Goal: Transaction & Acquisition: Download file/media

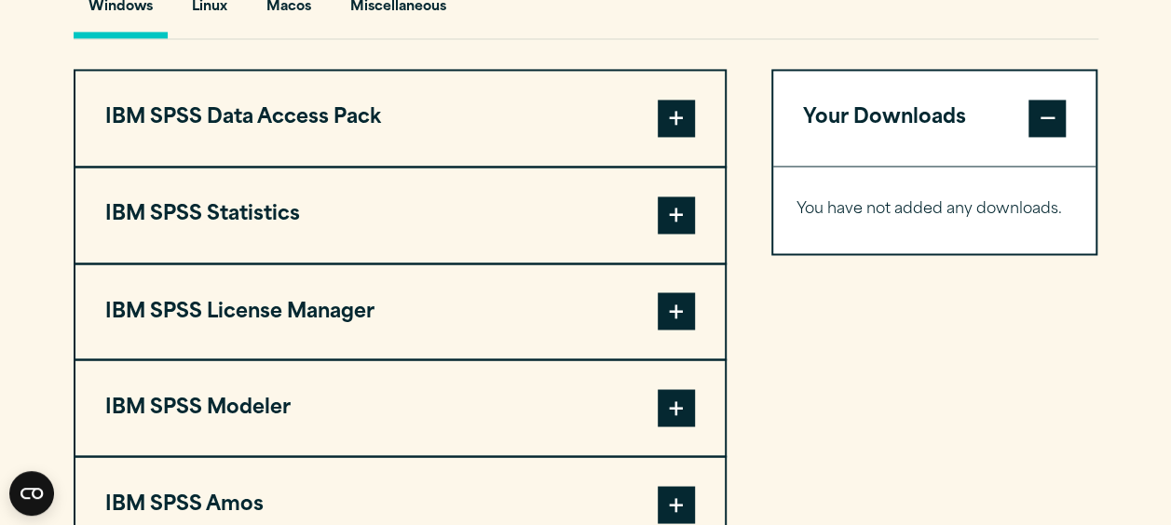
scroll to position [1442, 0]
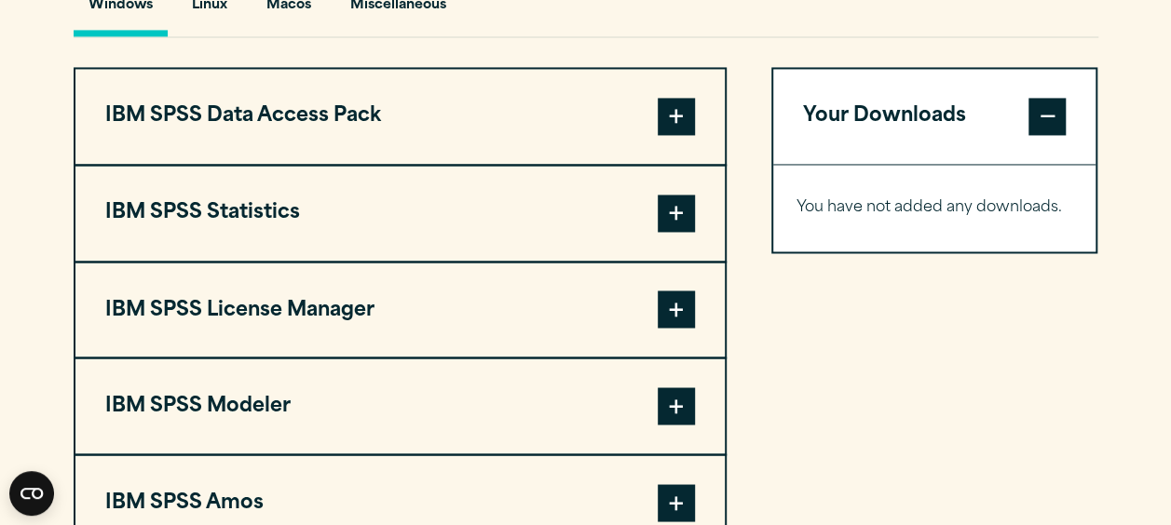
click at [656, 307] on button "IBM SPSS License Manager" at bounding box center [399, 310] width 649 height 95
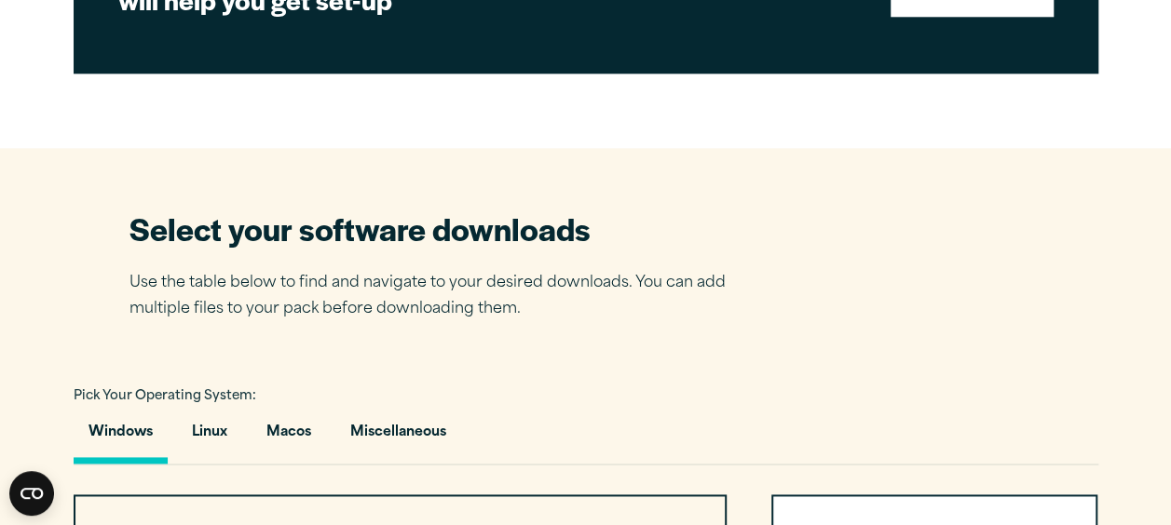
scroll to position [971, 0]
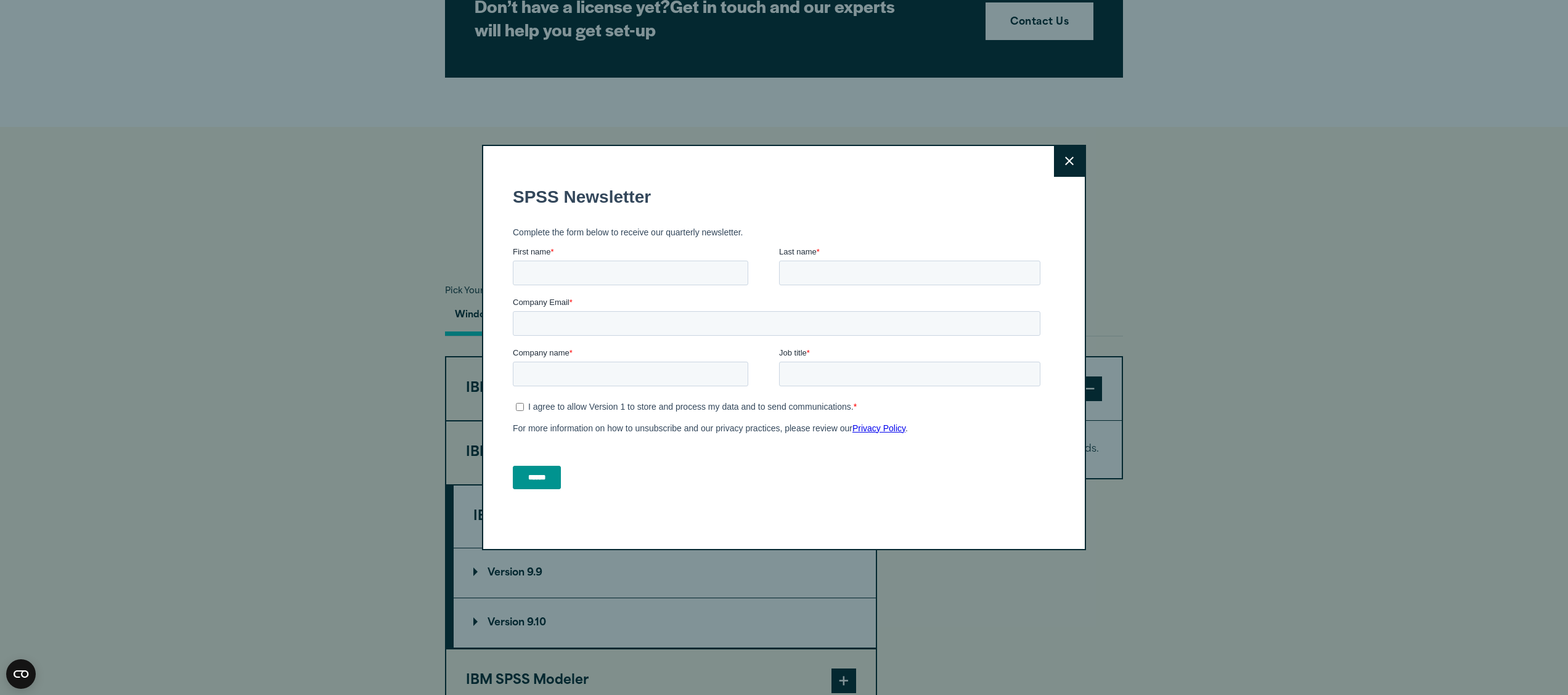
click at [774, 159] on icon at bounding box center [1069, 161] width 9 height 9
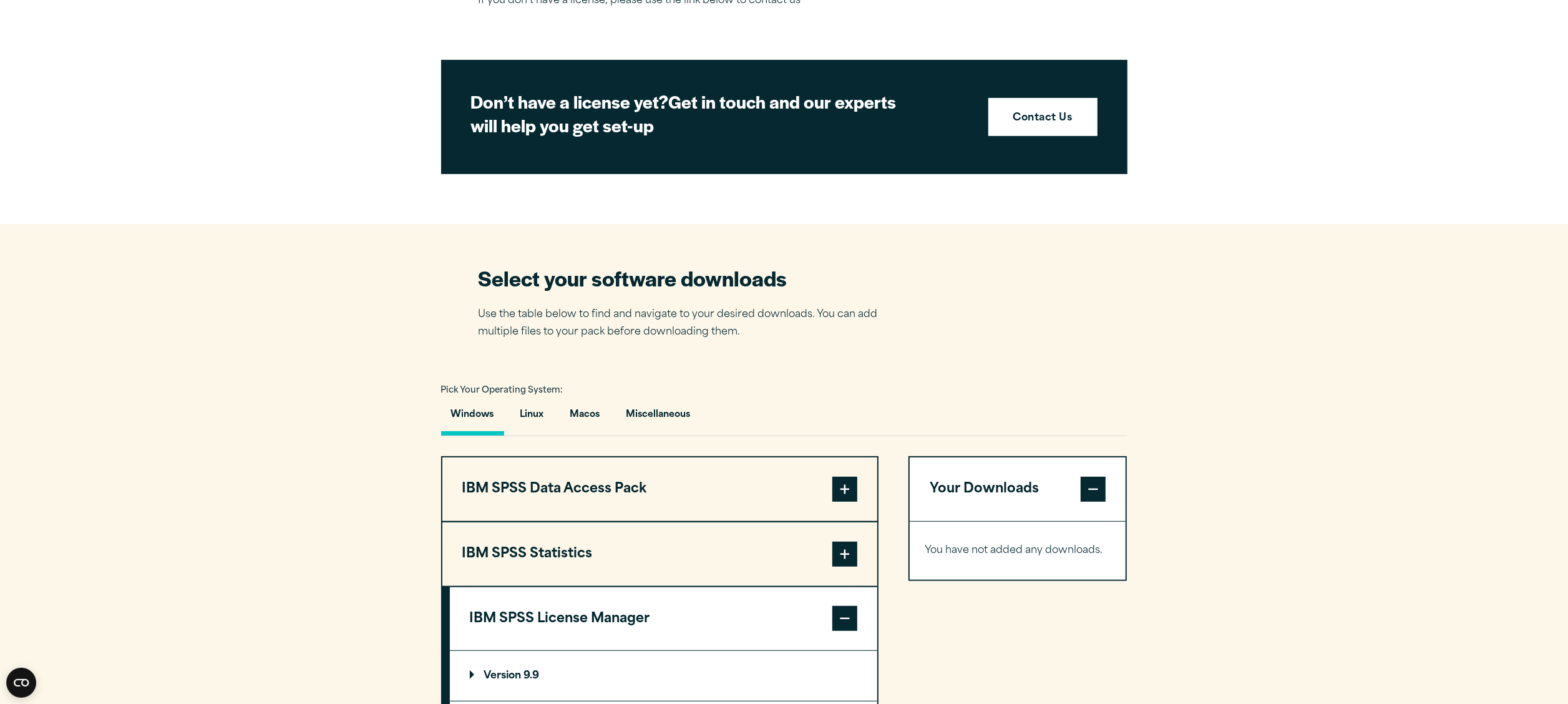
scroll to position [551, 0]
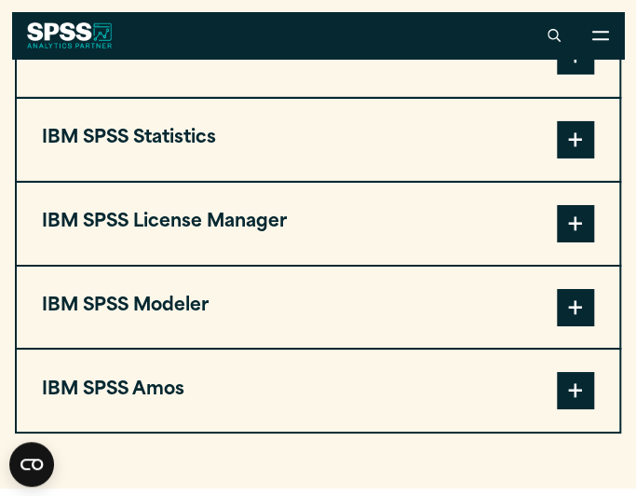
scroll to position [1645, 0]
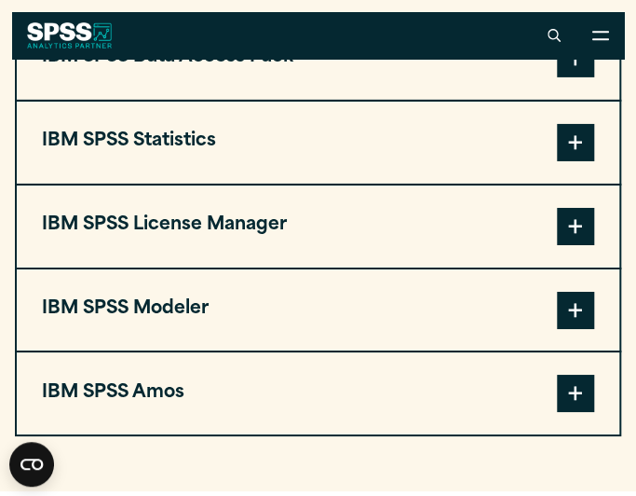
click at [586, 219] on span at bounding box center [575, 226] width 37 height 37
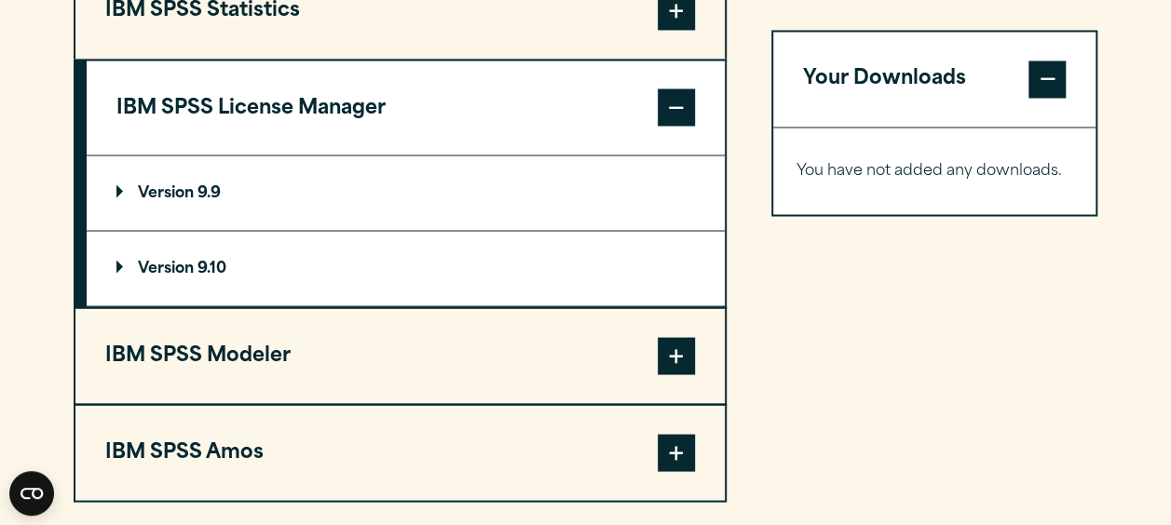
scroll to position [1644, 0]
click at [635, 102] on span at bounding box center [676, 107] width 37 height 37
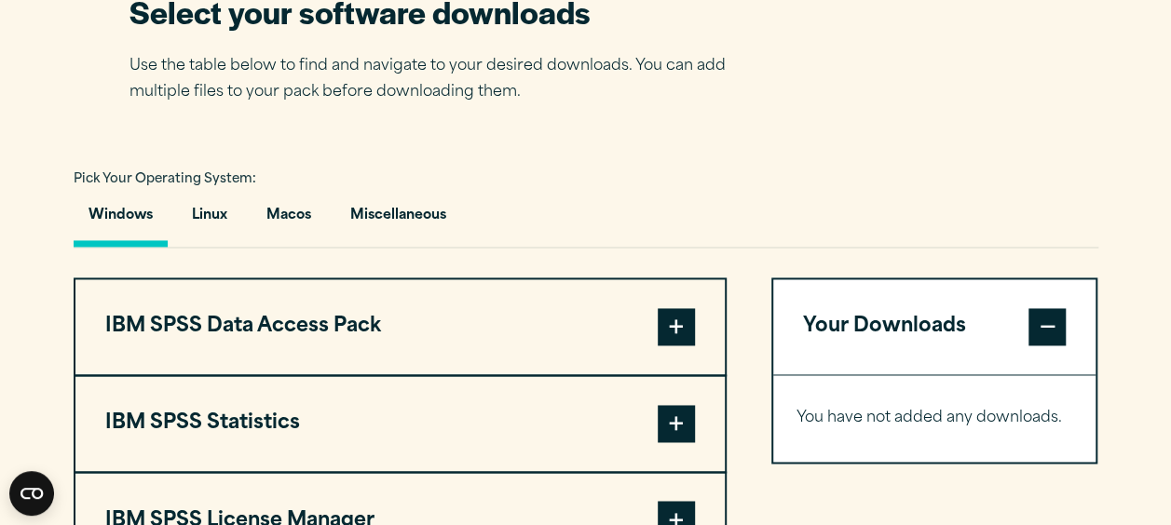
scroll to position [1215, 0]
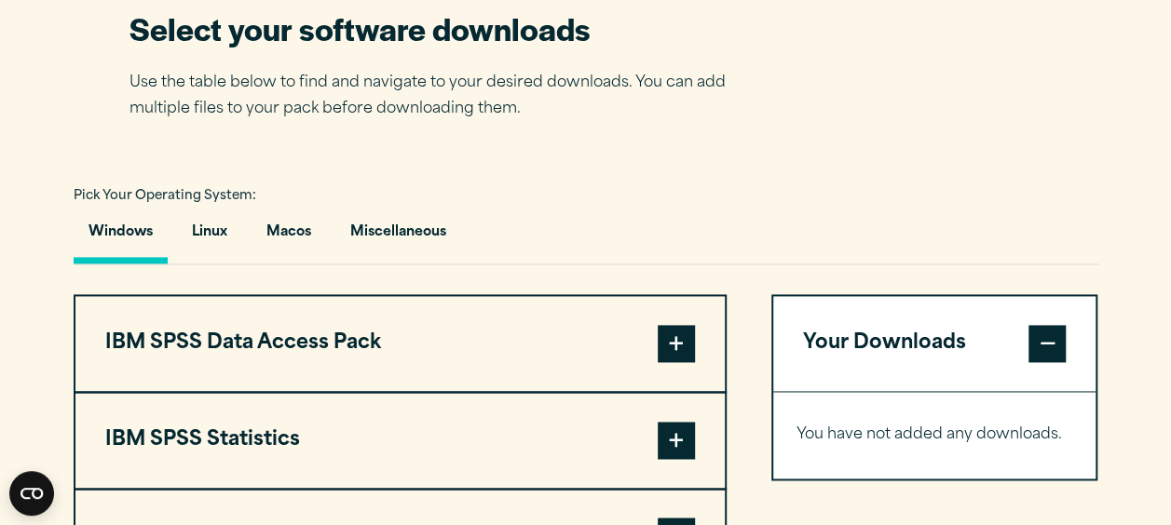
click at [108, 242] on button "Windows" at bounding box center [121, 237] width 94 height 53
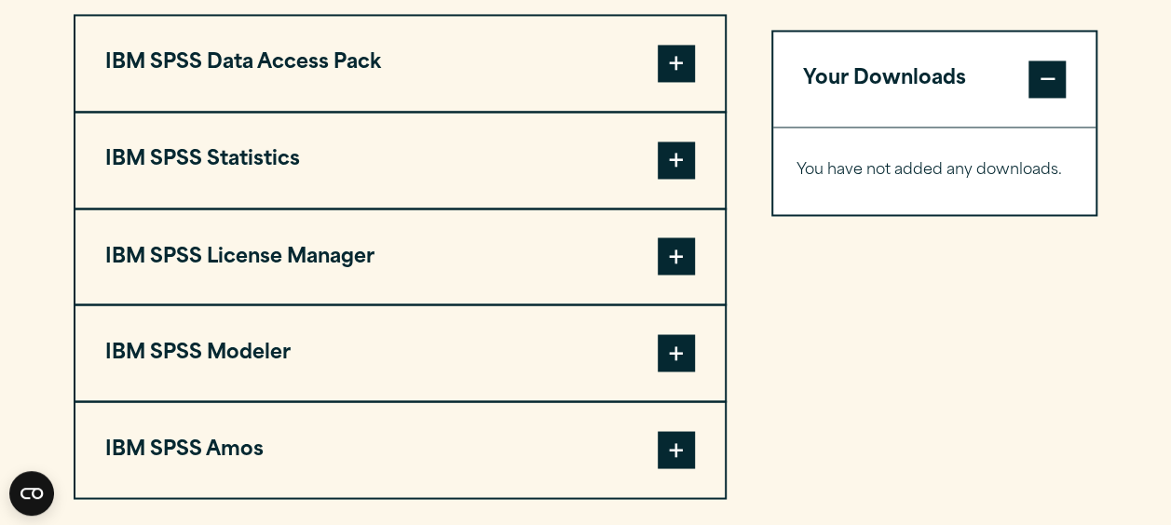
scroll to position [1494, 0]
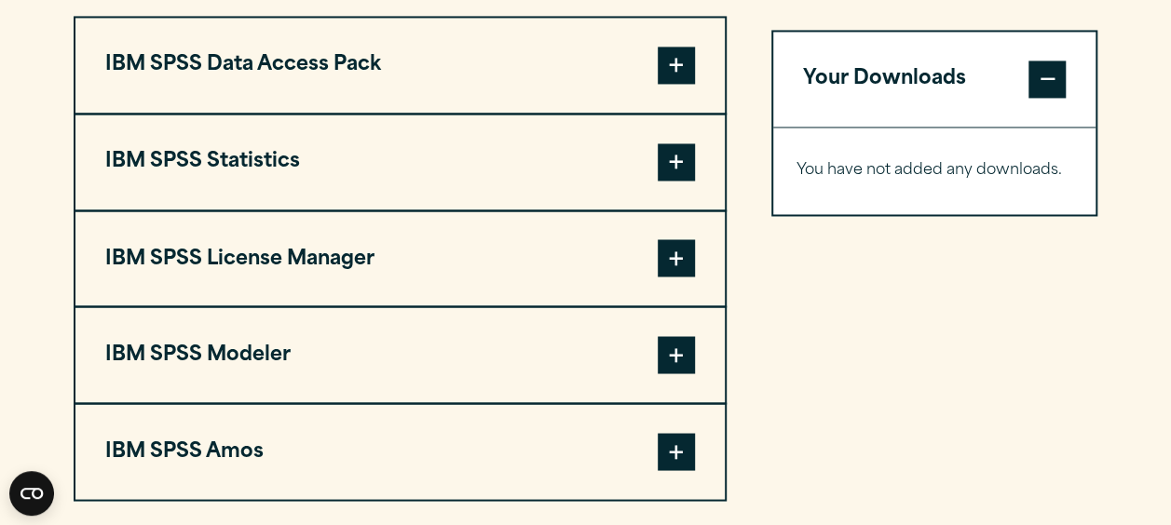
click at [130, 317] on button "IBM SPSS Modeler" at bounding box center [399, 354] width 649 height 95
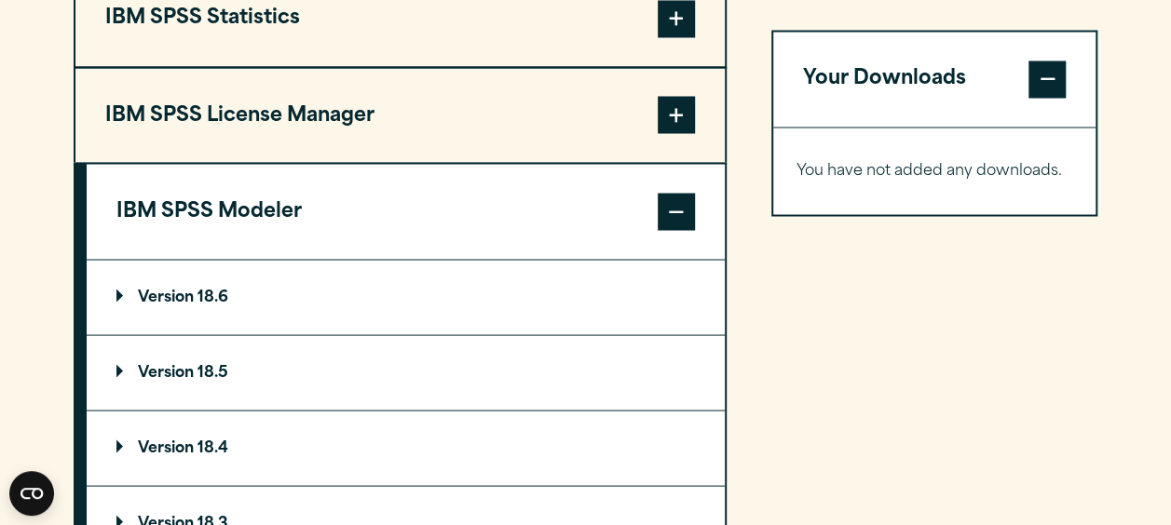
scroll to position [1635, 0]
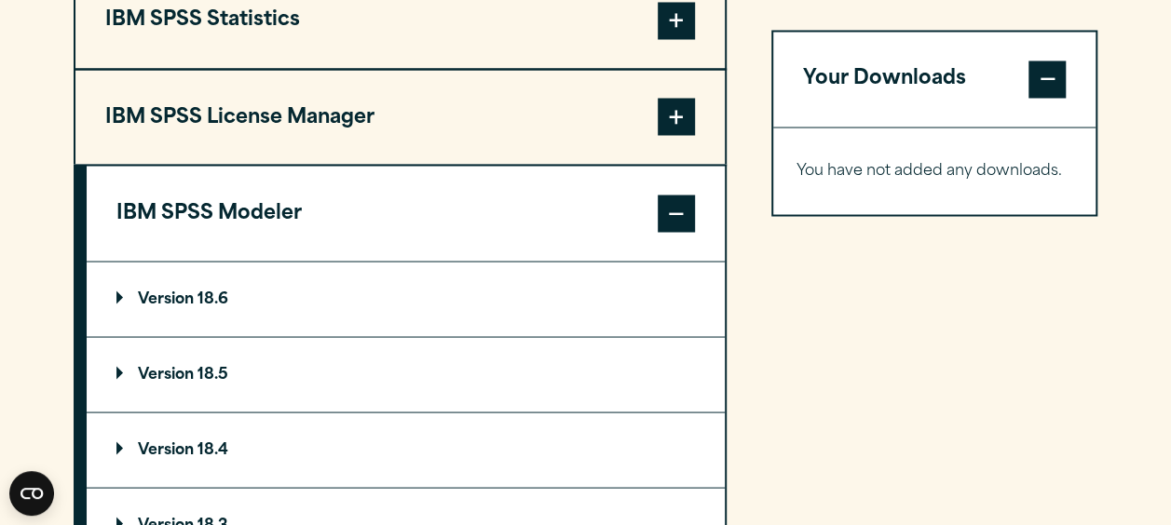
click at [635, 205] on span at bounding box center [676, 213] width 37 height 37
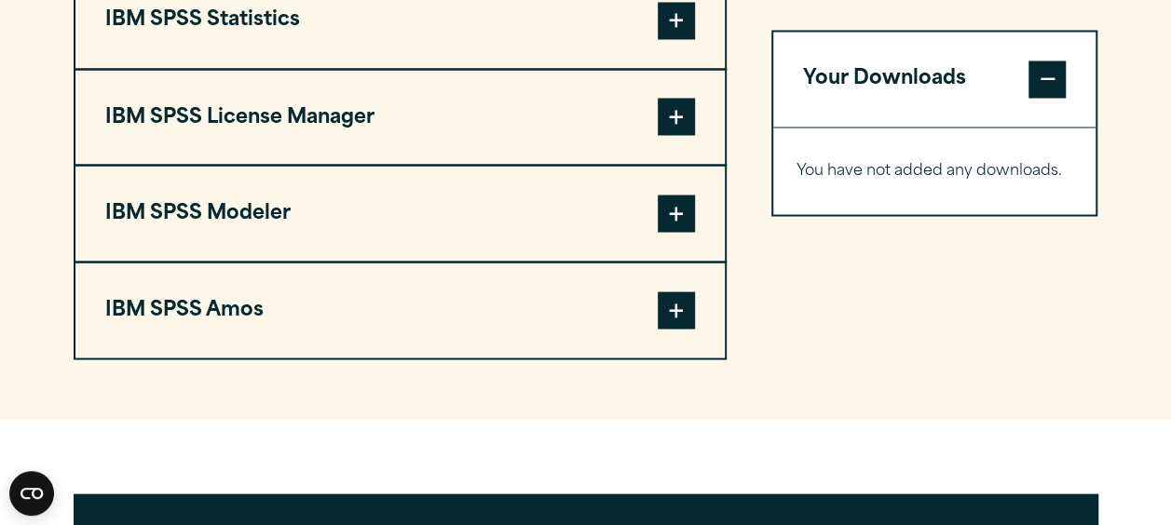
click at [635, 117] on span at bounding box center [676, 116] width 37 height 37
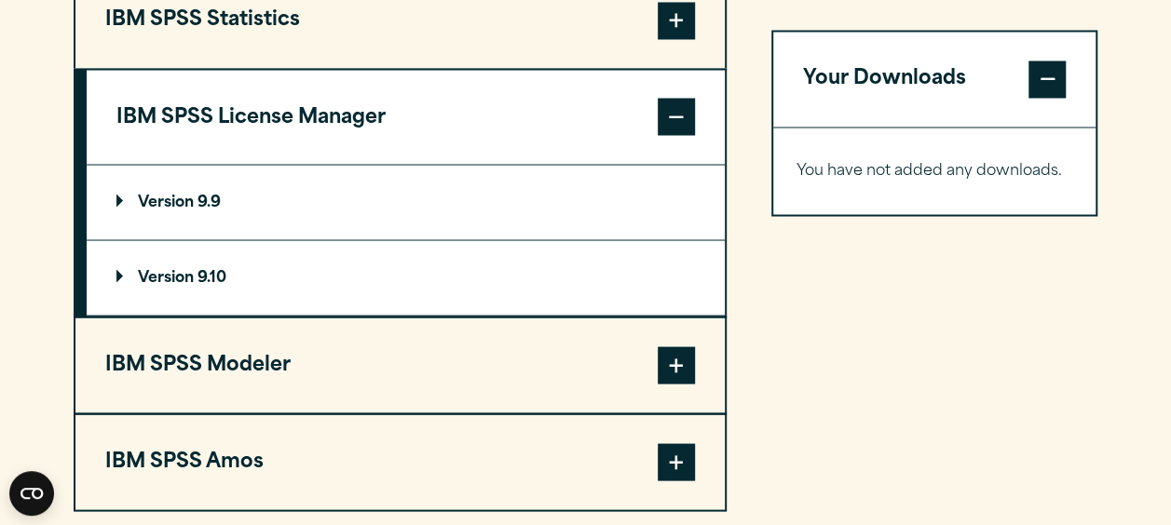
click at [34, 362] on section "Select your software downloads Use the table below to find and navigate to your…" at bounding box center [585, 50] width 1171 height 1044
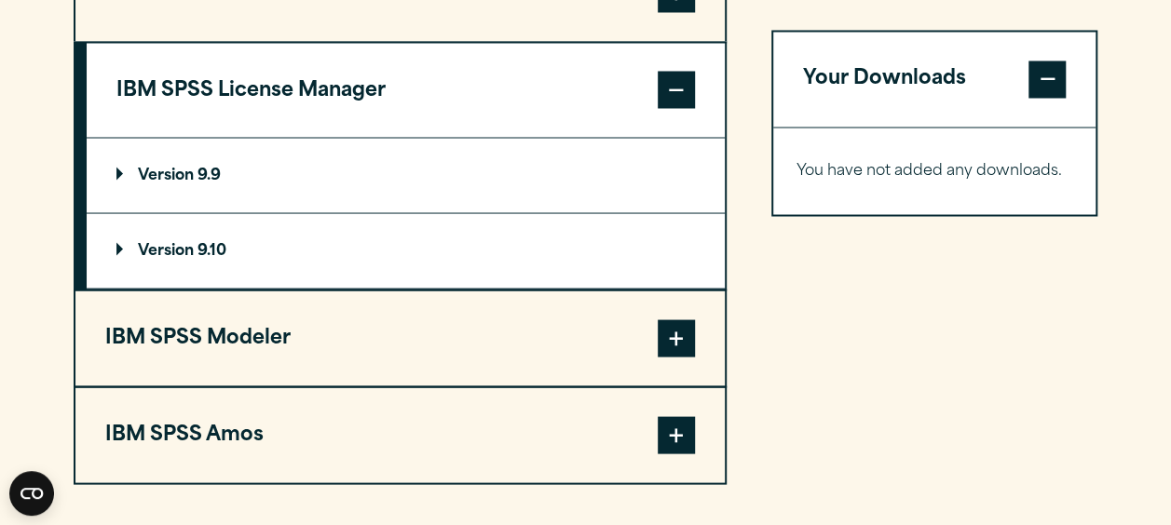
scroll to position [1665, 0]
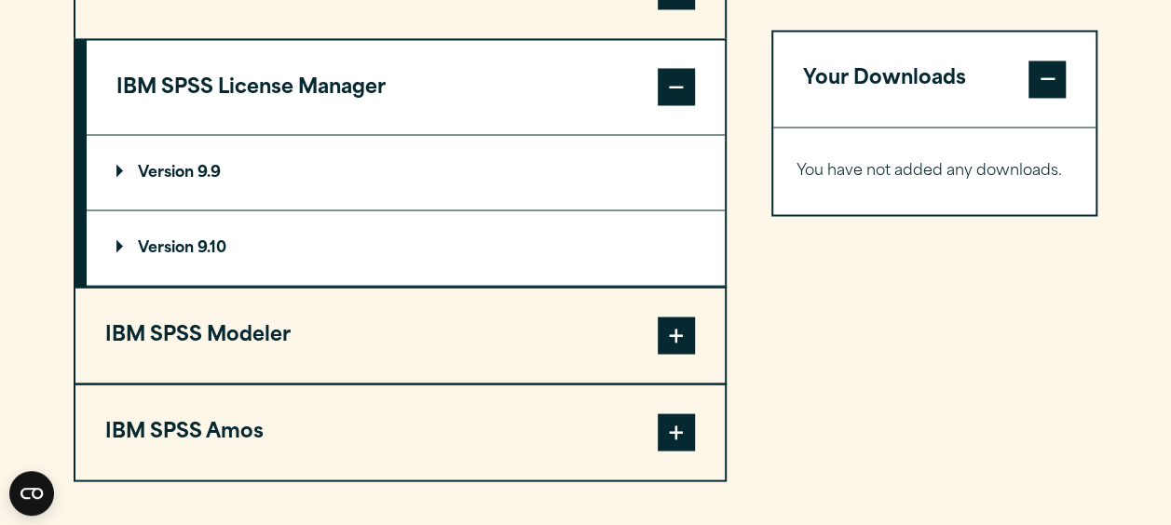
click at [119, 167] on p "Version 9.9" at bounding box center [168, 172] width 104 height 15
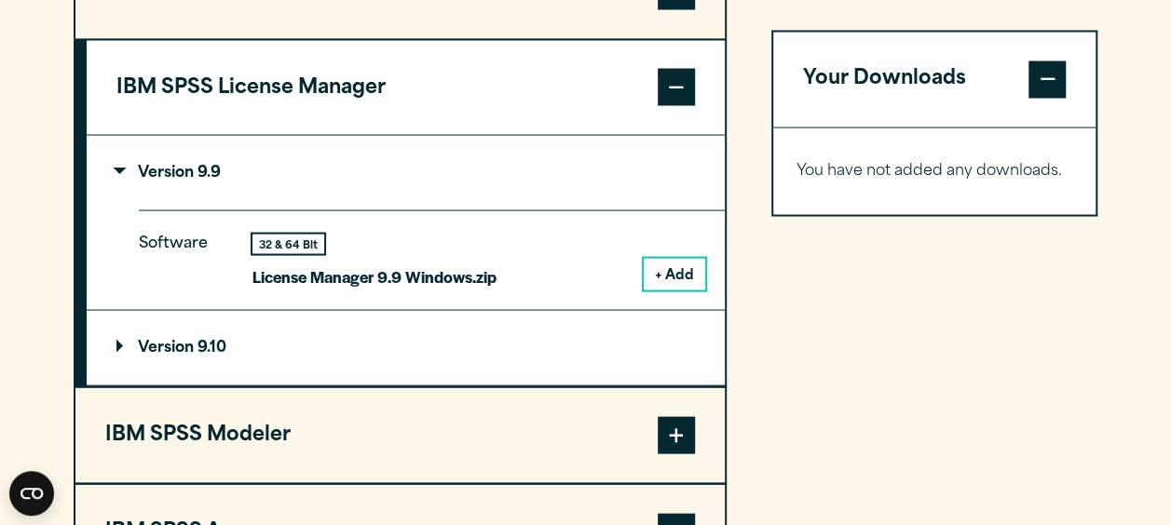
click at [120, 341] on p "Version 9.10" at bounding box center [171, 347] width 110 height 15
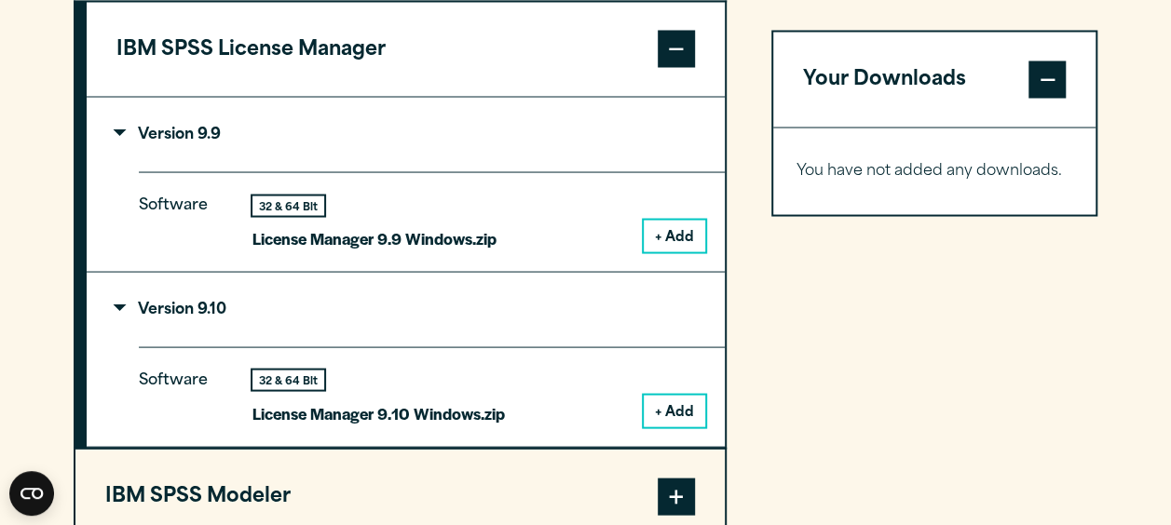
scroll to position [1709, 0]
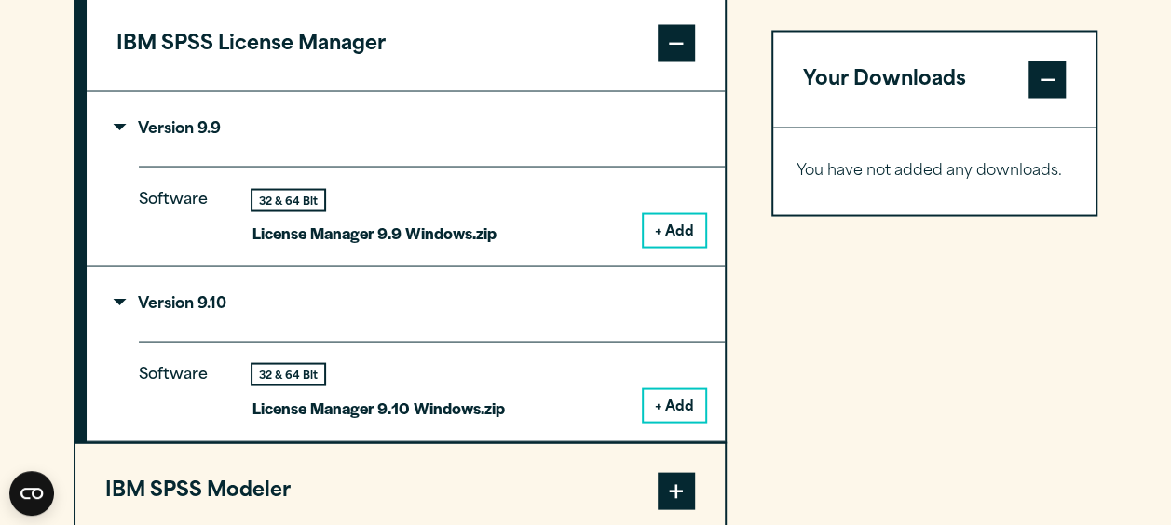
click at [450, 209] on div "32 & 64 Bit License Manager 9.9 Windows.zip" at bounding box center [374, 218] width 244 height 57
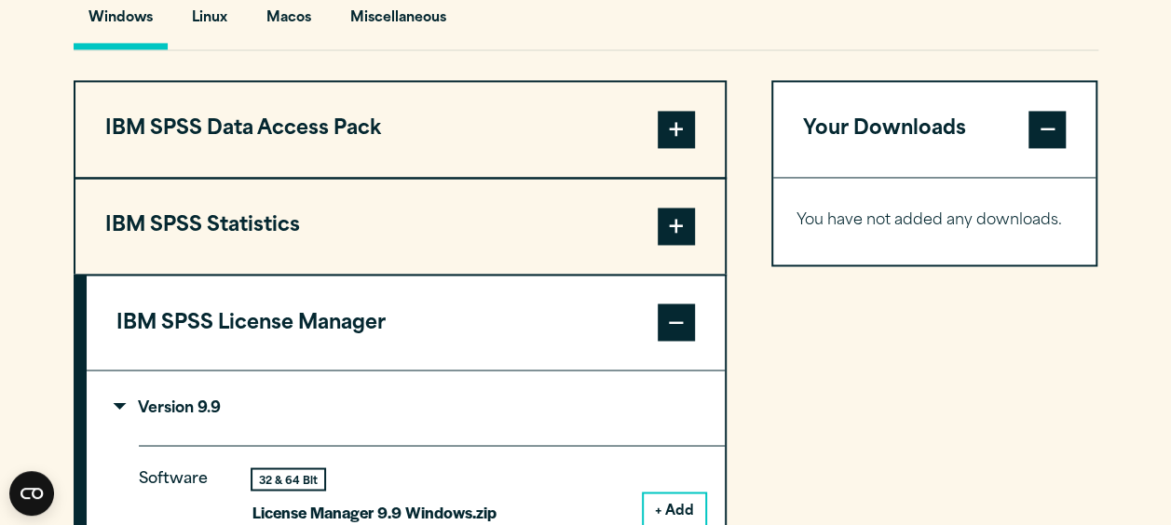
scroll to position [1399, 0]
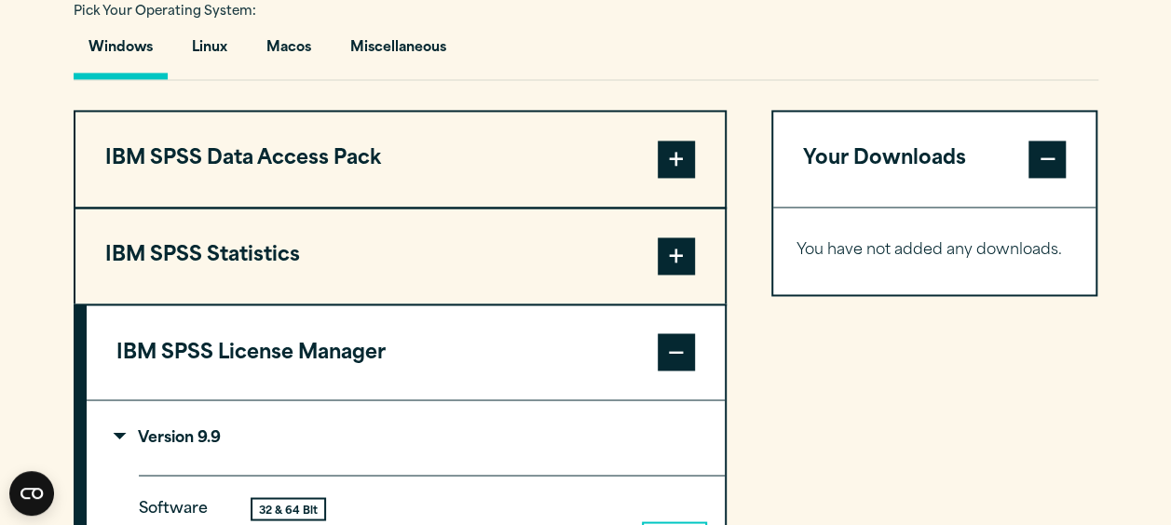
click at [463, 248] on button "IBM SPSS Statistics" at bounding box center [399, 256] width 649 height 95
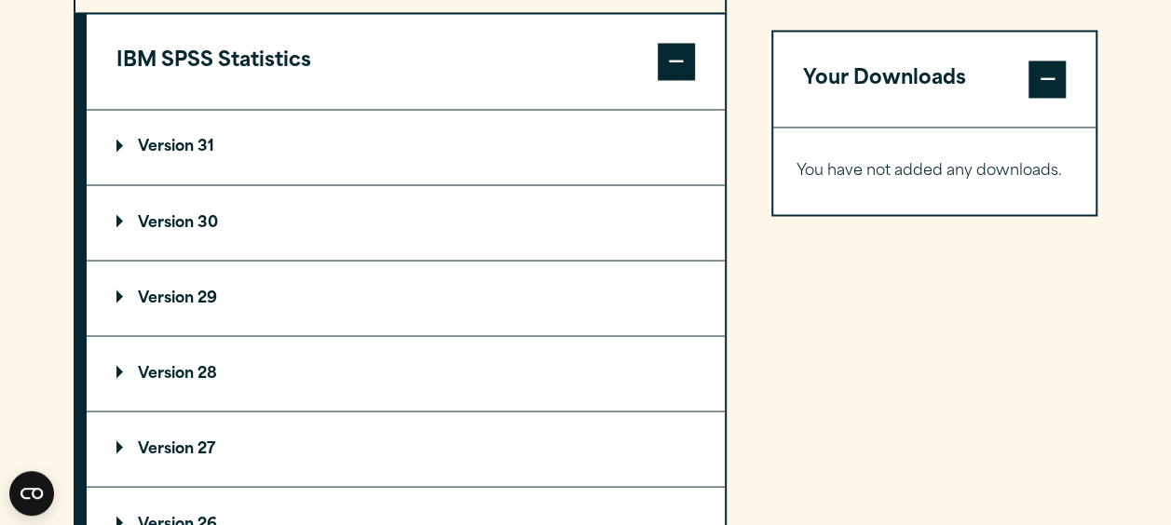
scroll to position [1595, 0]
click at [280, 305] on summary "Version 29" at bounding box center [406, 297] width 638 height 75
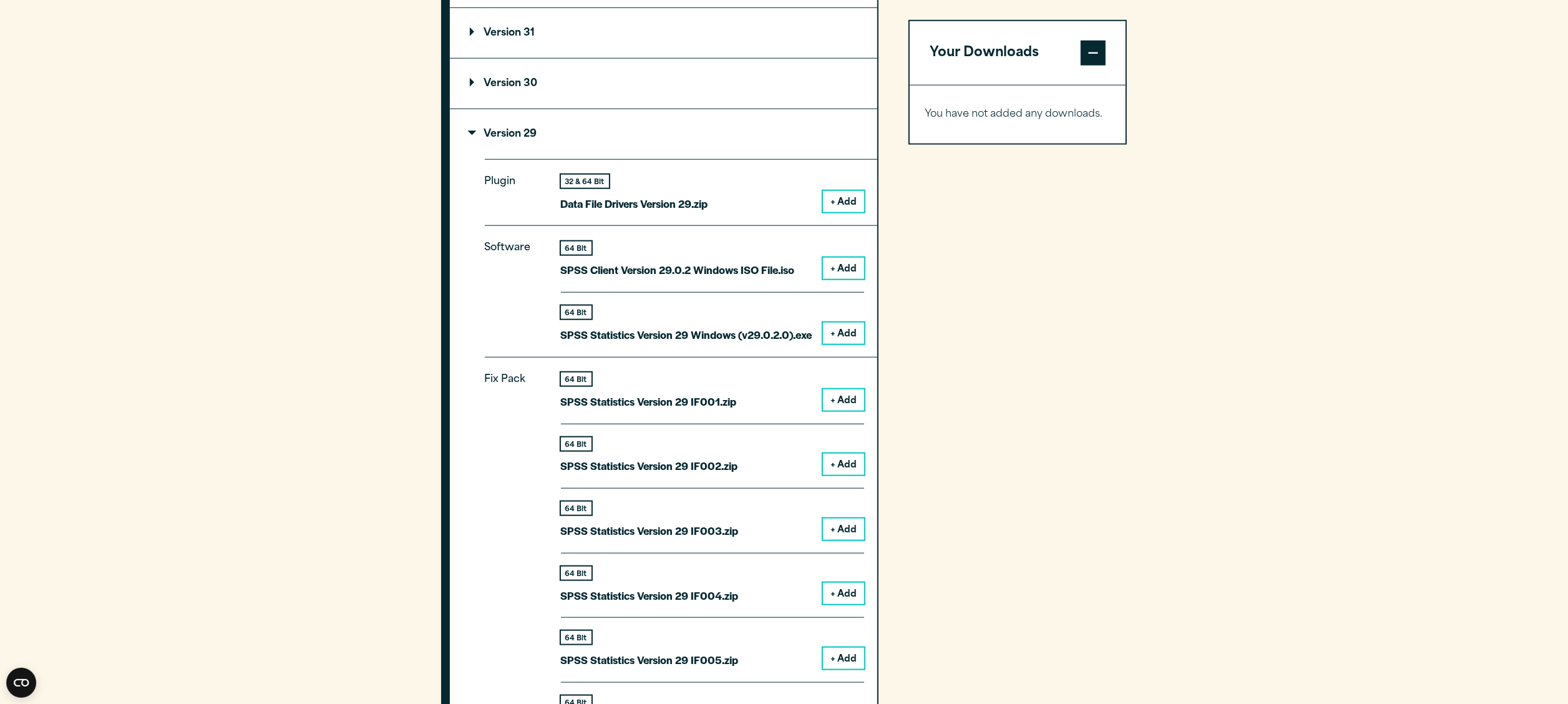
scroll to position [1132, 0]
drag, startPoint x: 210, startPoint y: 7, endPoint x: 959, endPoint y: 227, distance: 780.6
click at [425, 227] on div "Your Downloads You have not added any downloads. Download 0 Items" at bounding box center [1018, 681] width 219 height 1604
click at [125, 332] on section "Select your software downloads Use the table below to find and navigate to your…" at bounding box center [784, 585] width 1568 height 1877
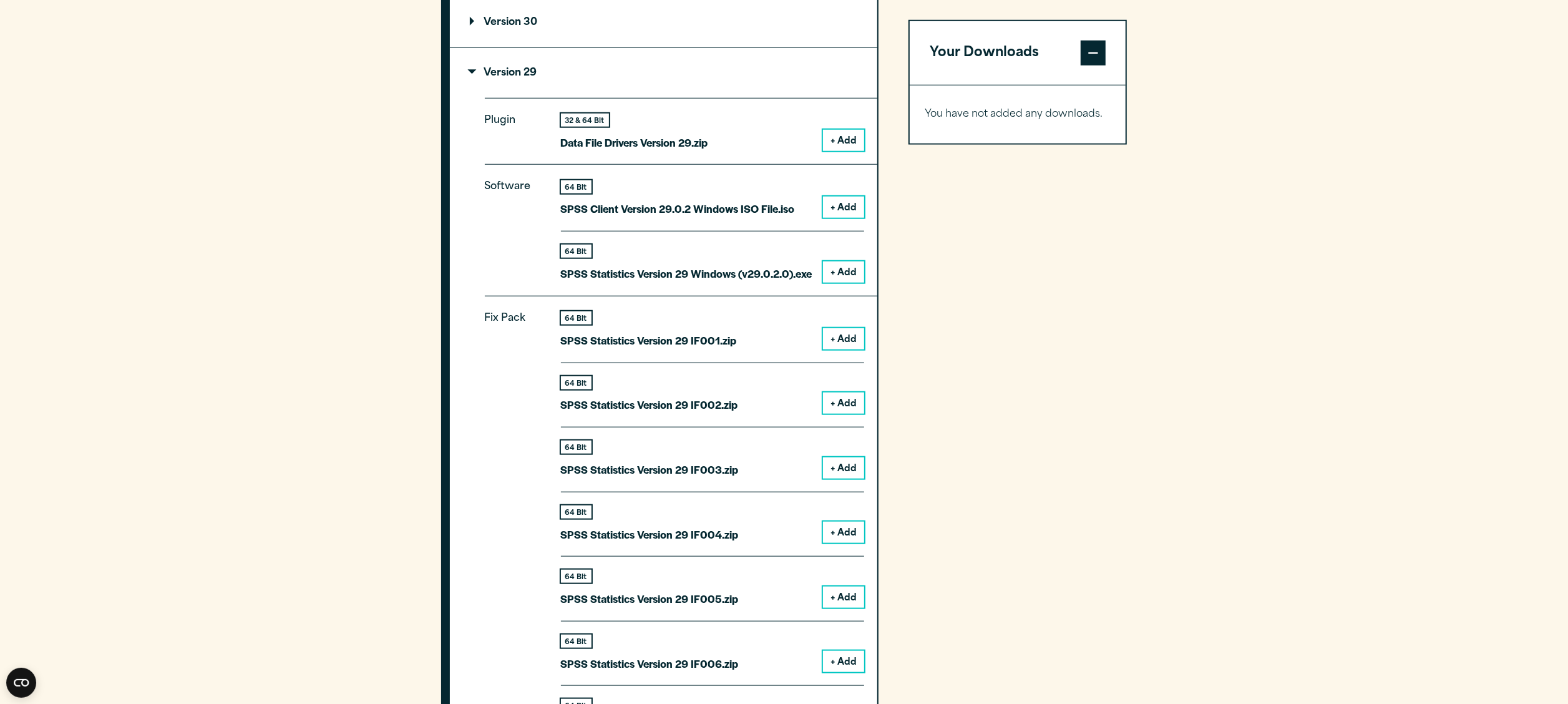
scroll to position [1112, 0]
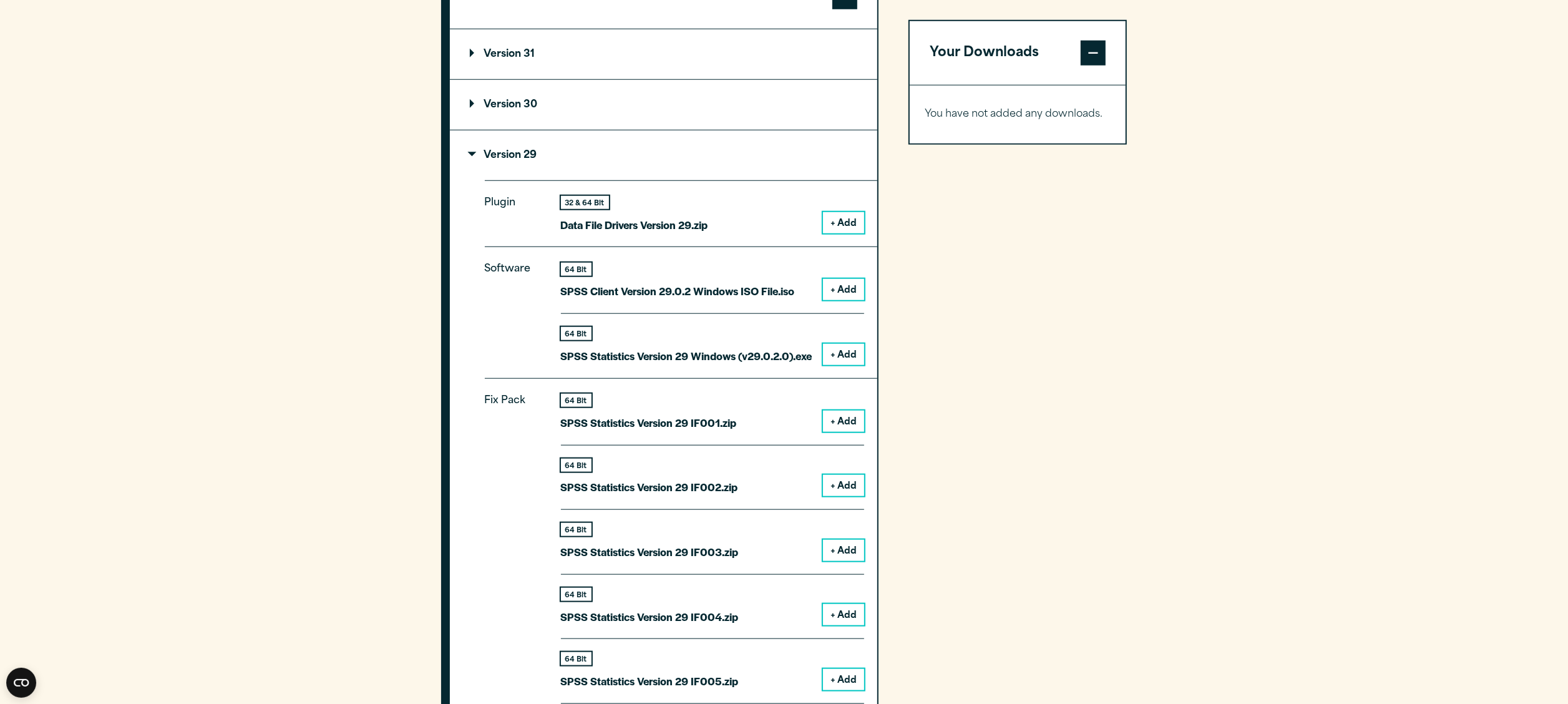
click at [425, 332] on button "+ Add" at bounding box center [843, 354] width 41 height 21
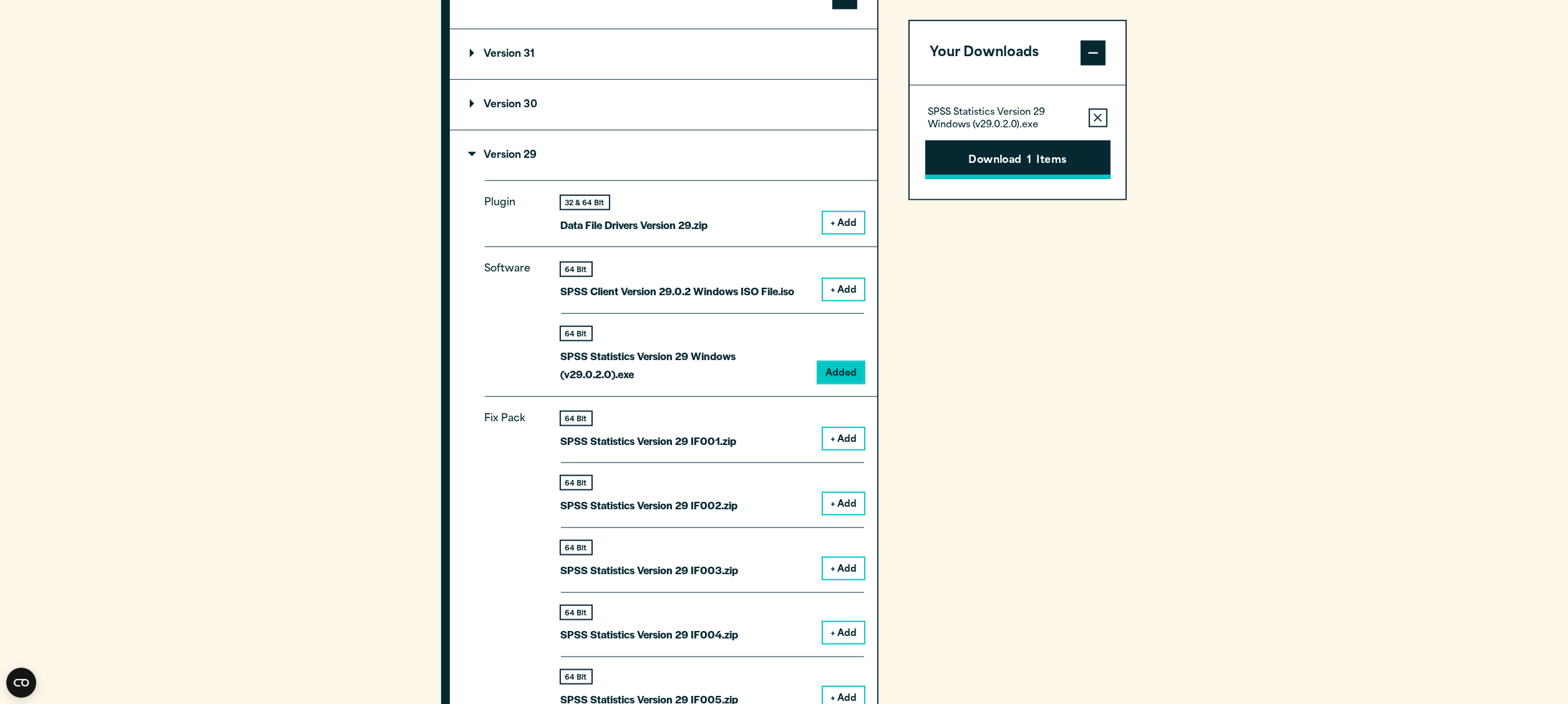
click at [425, 143] on button "Download 1 Items" at bounding box center [1018, 160] width 186 height 39
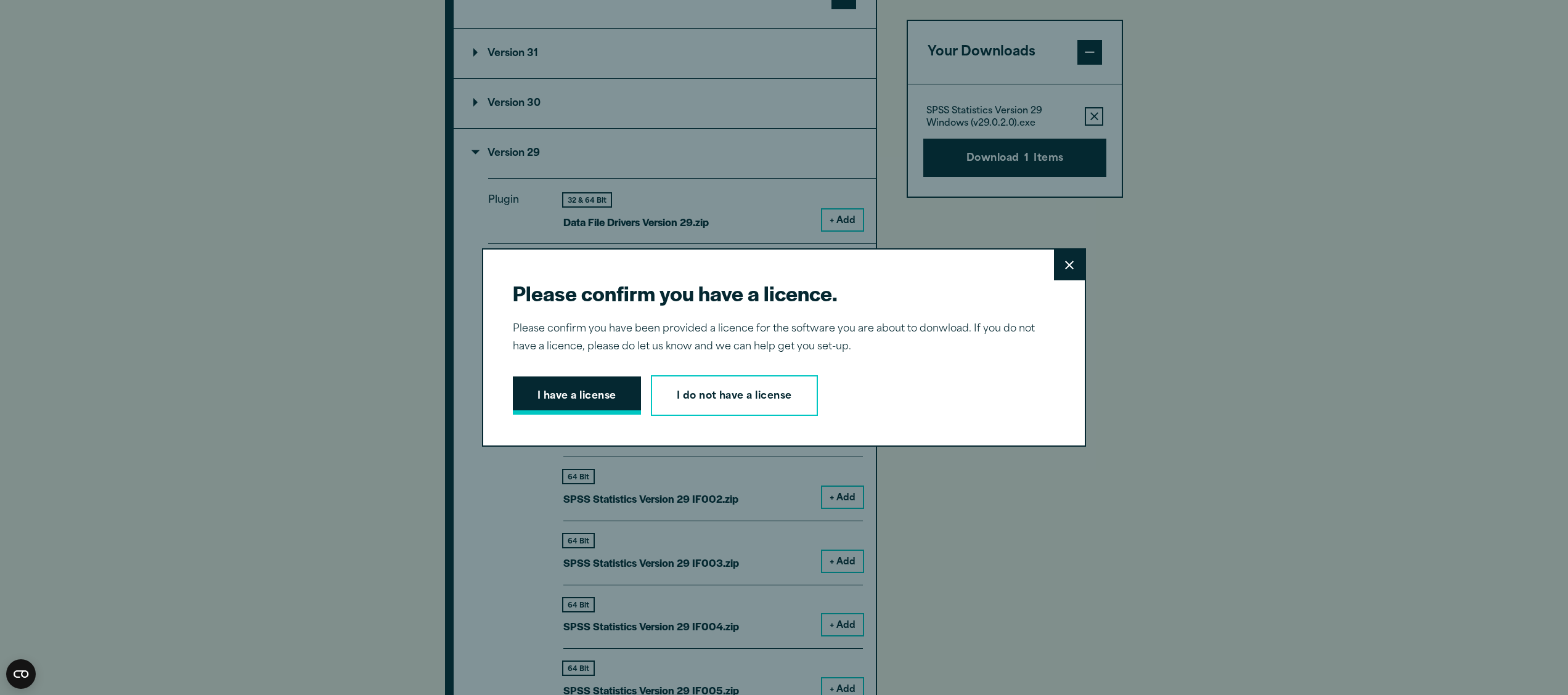
click at [420, 327] on button "I have a license" at bounding box center [577, 395] width 128 height 38
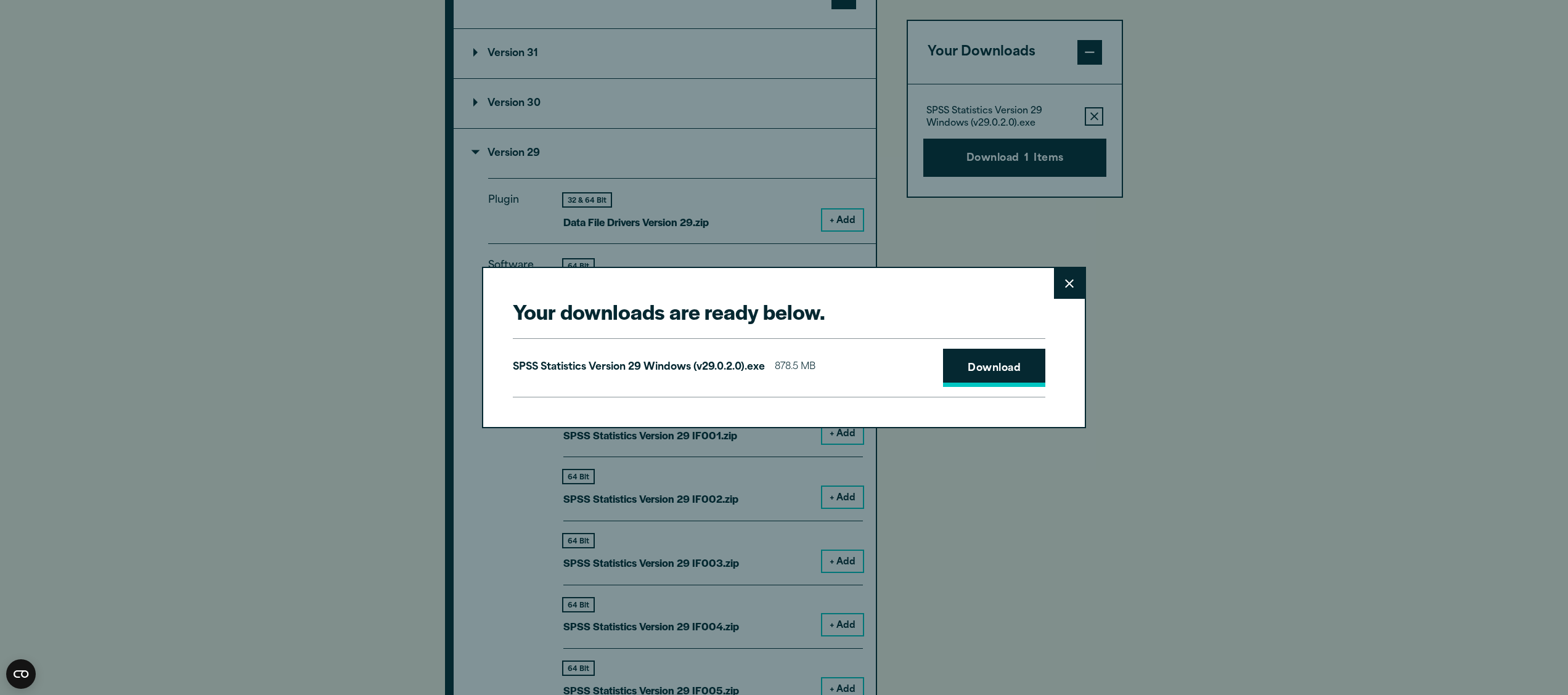
click at [420, 327] on link "Download" at bounding box center [994, 368] width 103 height 38
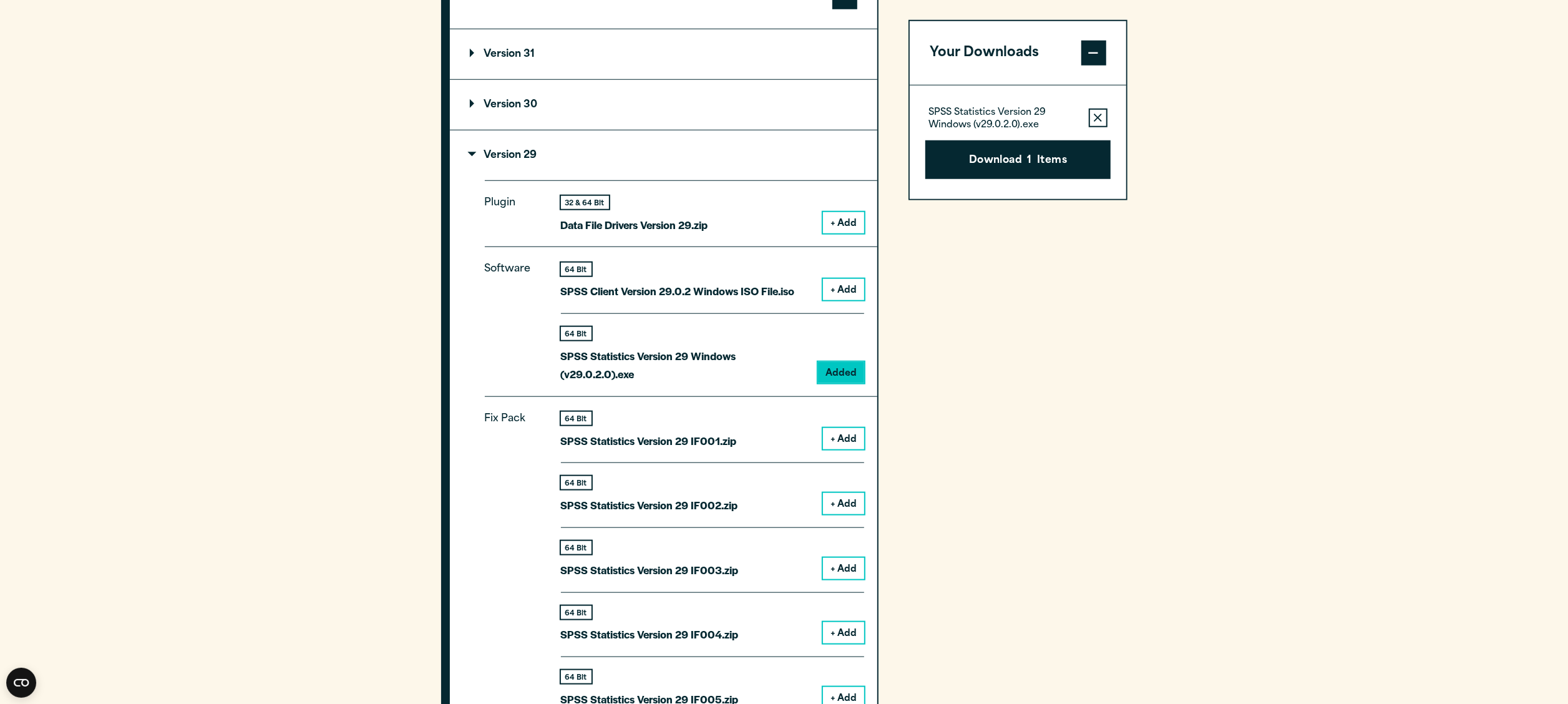
click at [425, 332] on div "Your downloads are ready below. Close SPSS Statistics Version 29 Windows (v29.0…" at bounding box center [784, 352] width 1568 height 704
click at [425, 332] on section "Select your software downloads Use the table below to find and navigate to your…" at bounding box center [784, 614] width 1568 height 1895
click at [83, 293] on section "Select your software downloads Use the table below to find and navigate to your…" at bounding box center [784, 614] width 1568 height 1895
click at [425, 328] on section "Select your software downloads Use the table below to find and navigate to your…" at bounding box center [784, 614] width 1568 height 1895
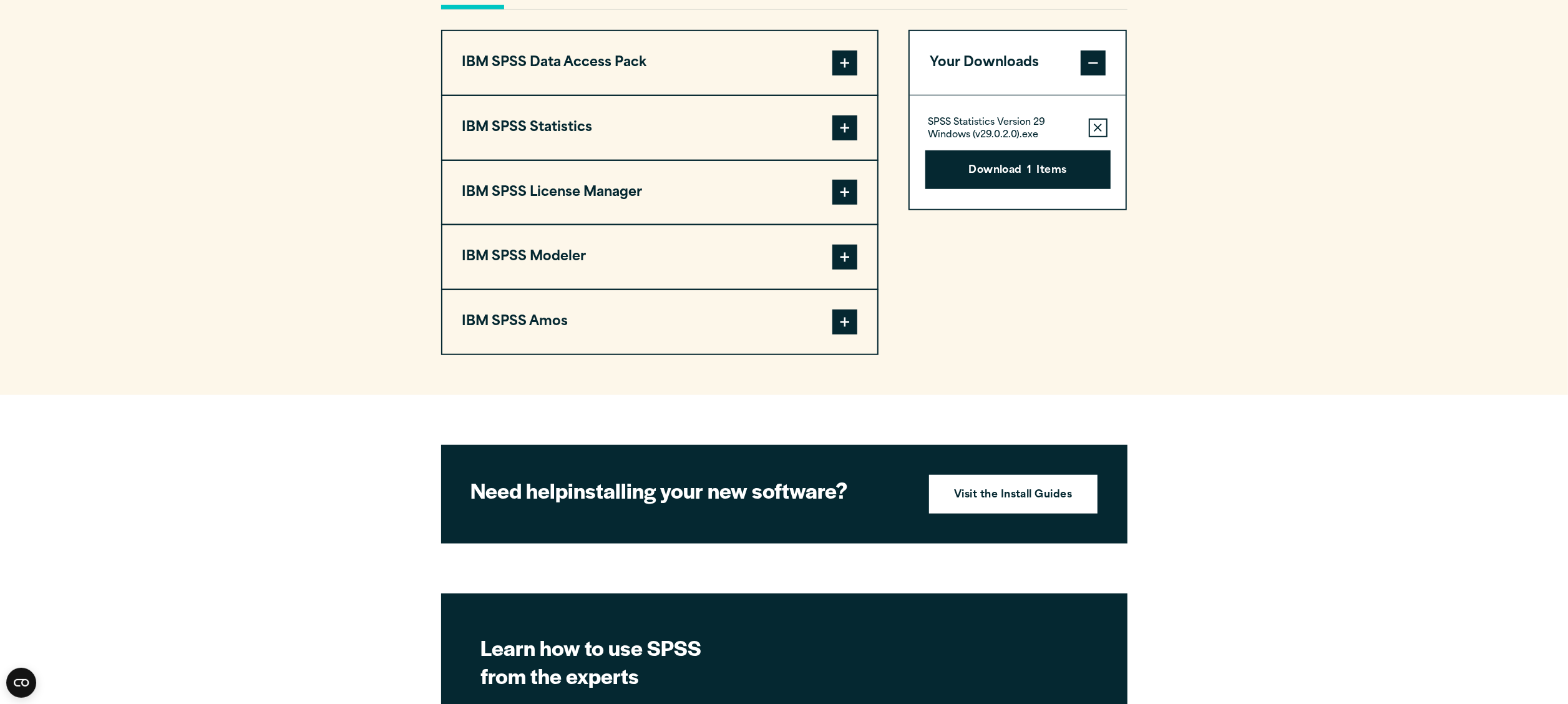
scroll to position [983, 0]
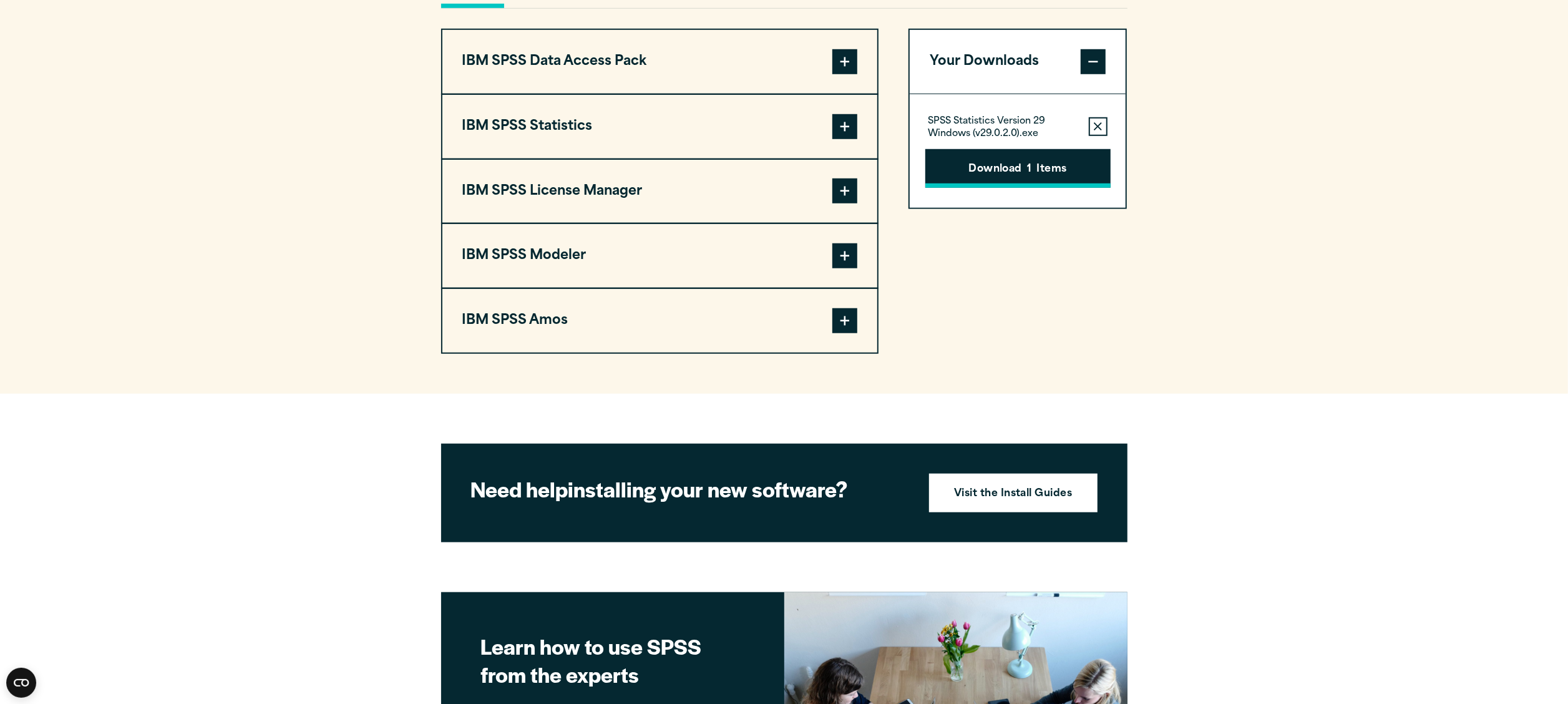
click at [1013, 155] on button "Download 1 Items" at bounding box center [1018, 169] width 186 height 39
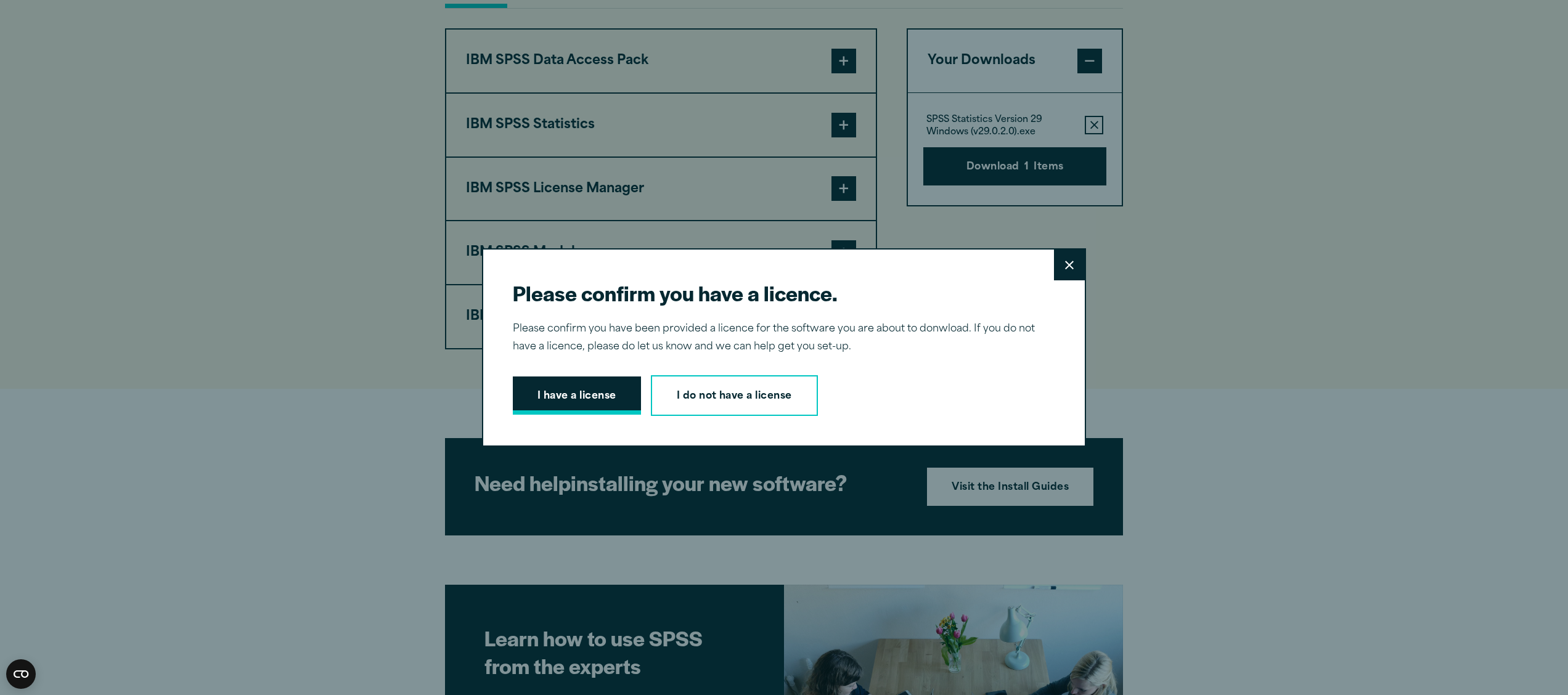
click at [582, 393] on button "I have a license" at bounding box center [577, 395] width 128 height 38
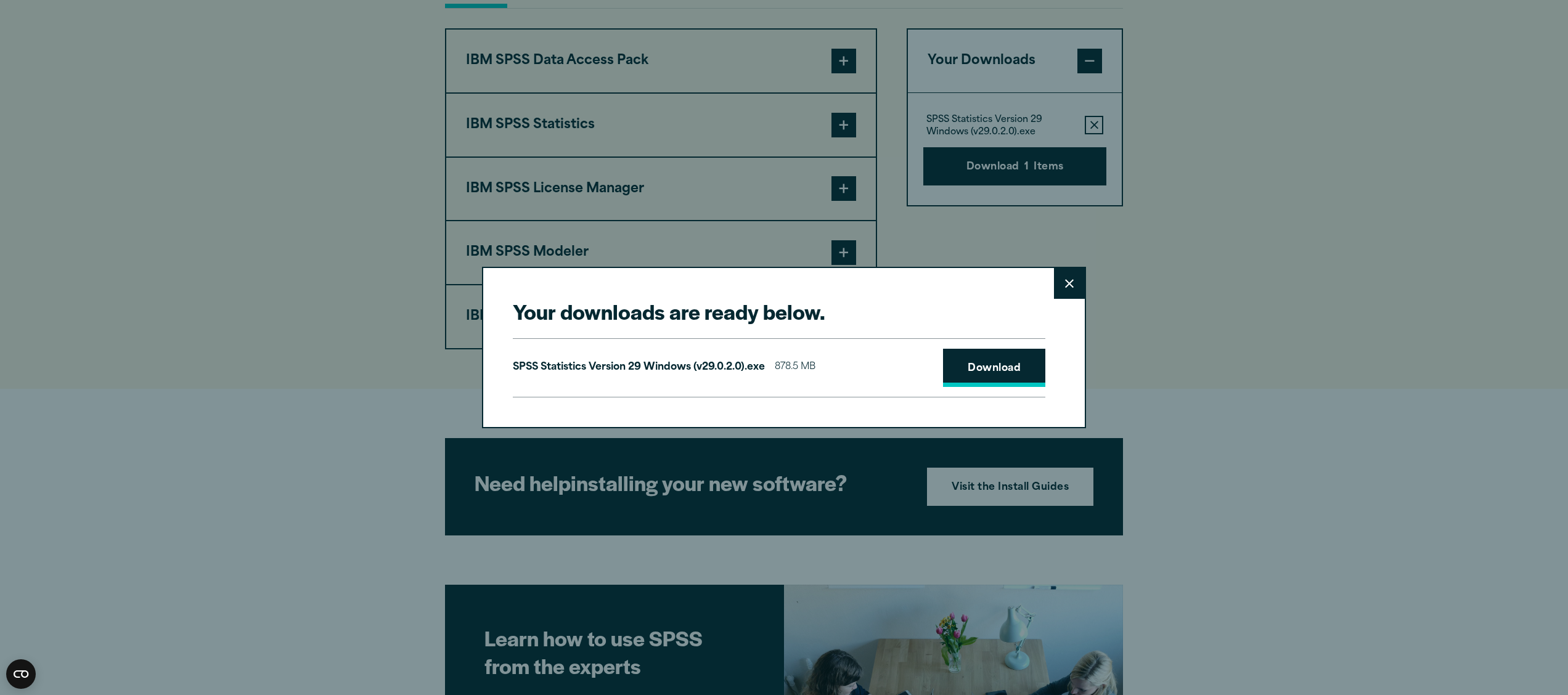
click at [975, 374] on link "Download" at bounding box center [994, 368] width 103 height 38
click at [1448, 166] on div "Your downloads are ready below. Close SPSS Statistics Version 29 Windows (v29.0…" at bounding box center [784, 347] width 1568 height 695
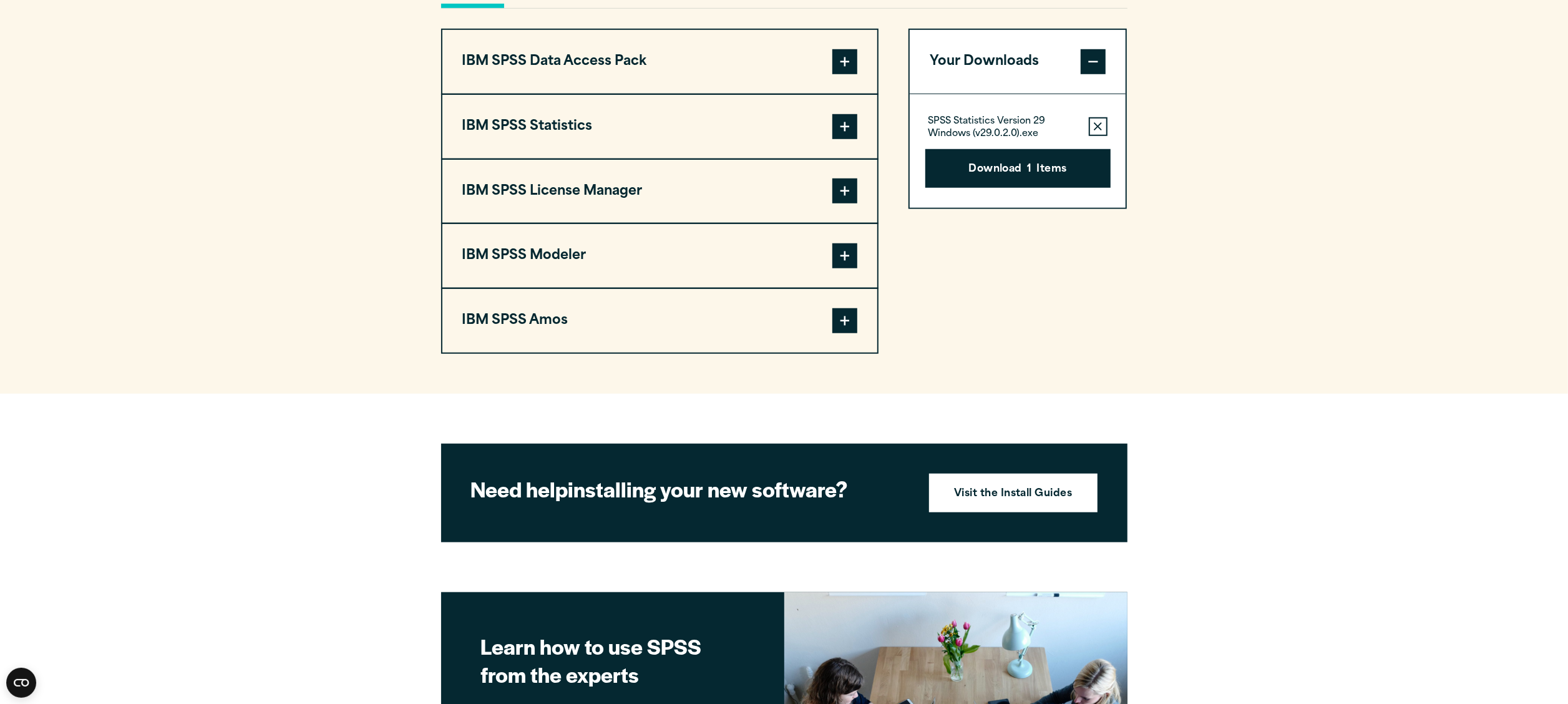
click at [1431, 251] on section "Select your software downloads Use the table below to find and navigate to your…" at bounding box center [784, 95] width 1568 height 597
click at [1431, 163] on section "Select your software downloads Use the table below to find and navigate to your…" at bounding box center [784, 95] width 1568 height 597
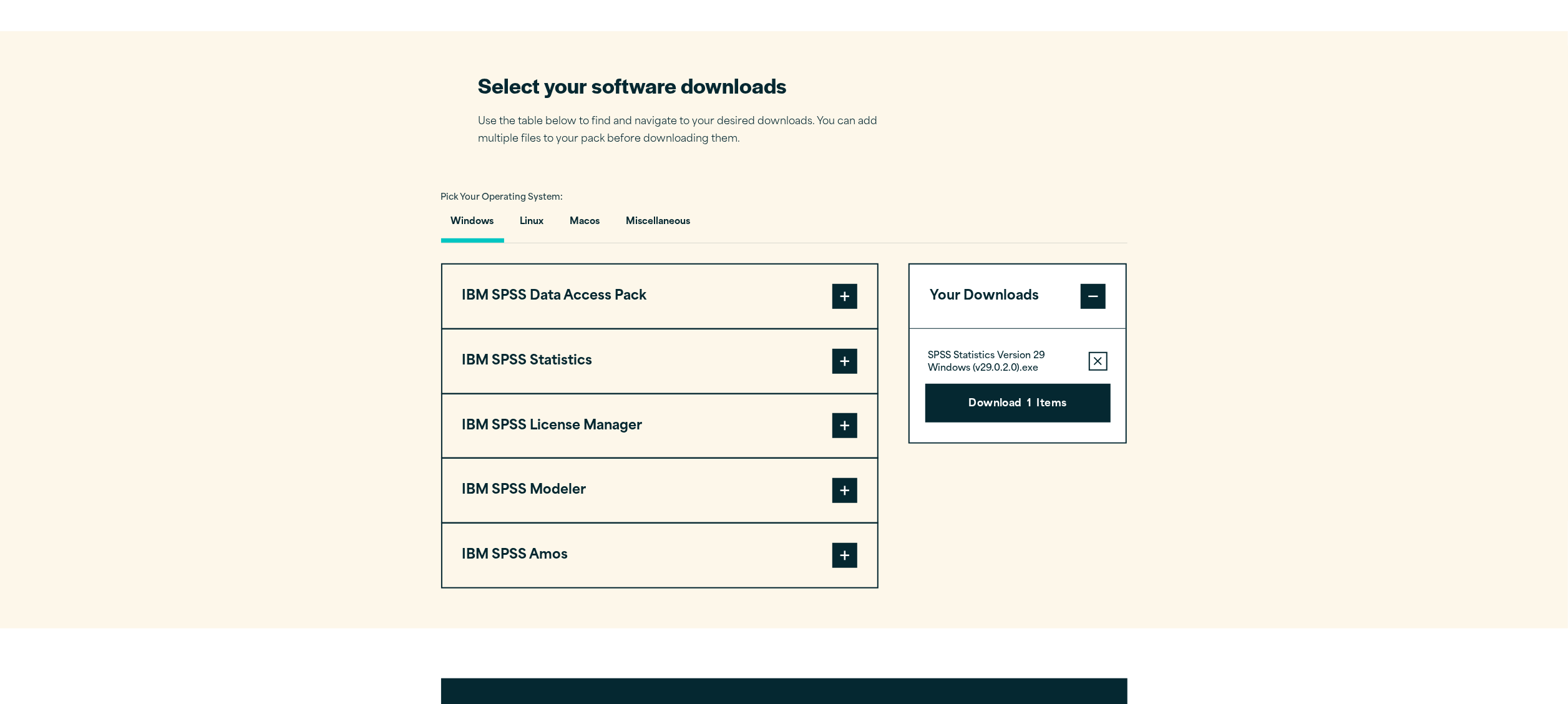
scroll to position [814, 0]
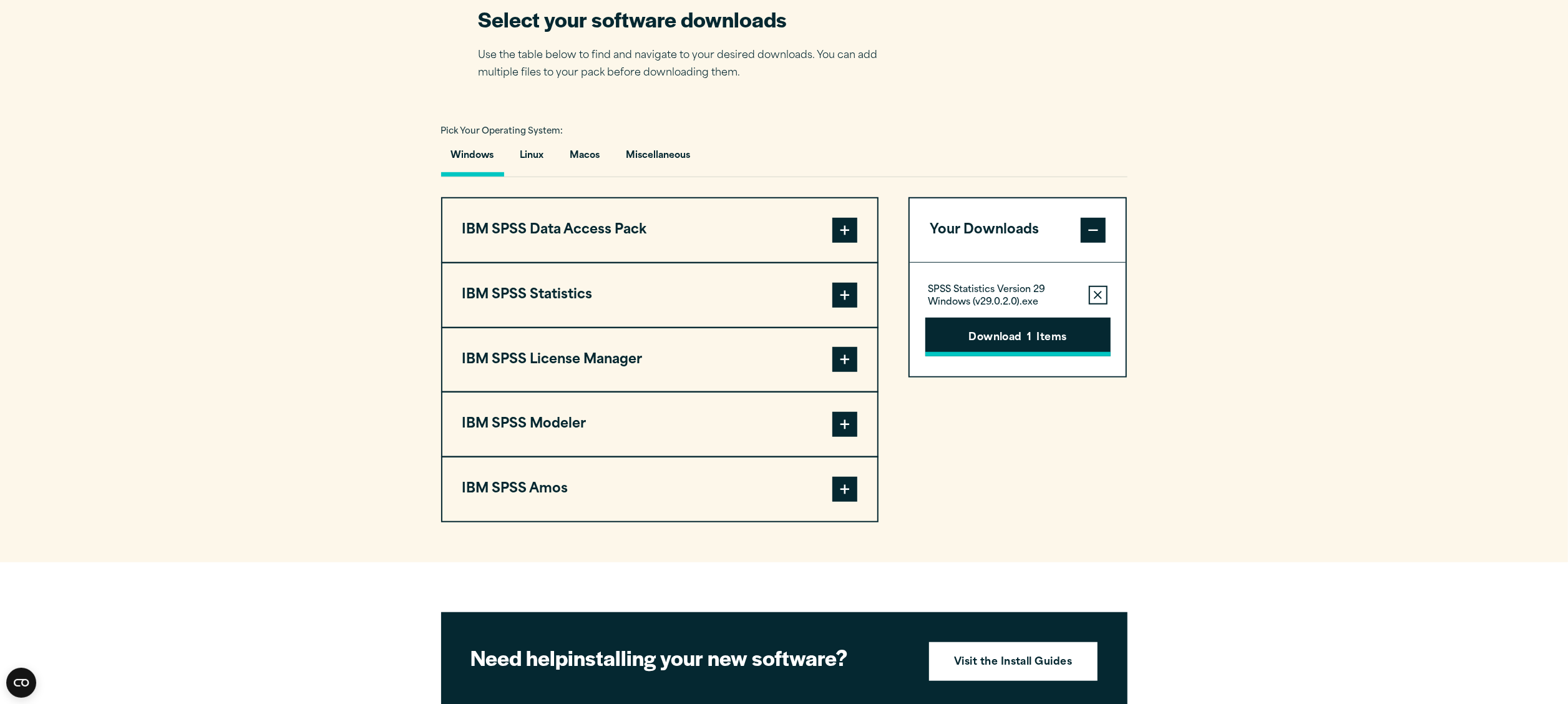
click at [1009, 331] on button "Download 1 Items" at bounding box center [1018, 337] width 186 height 39
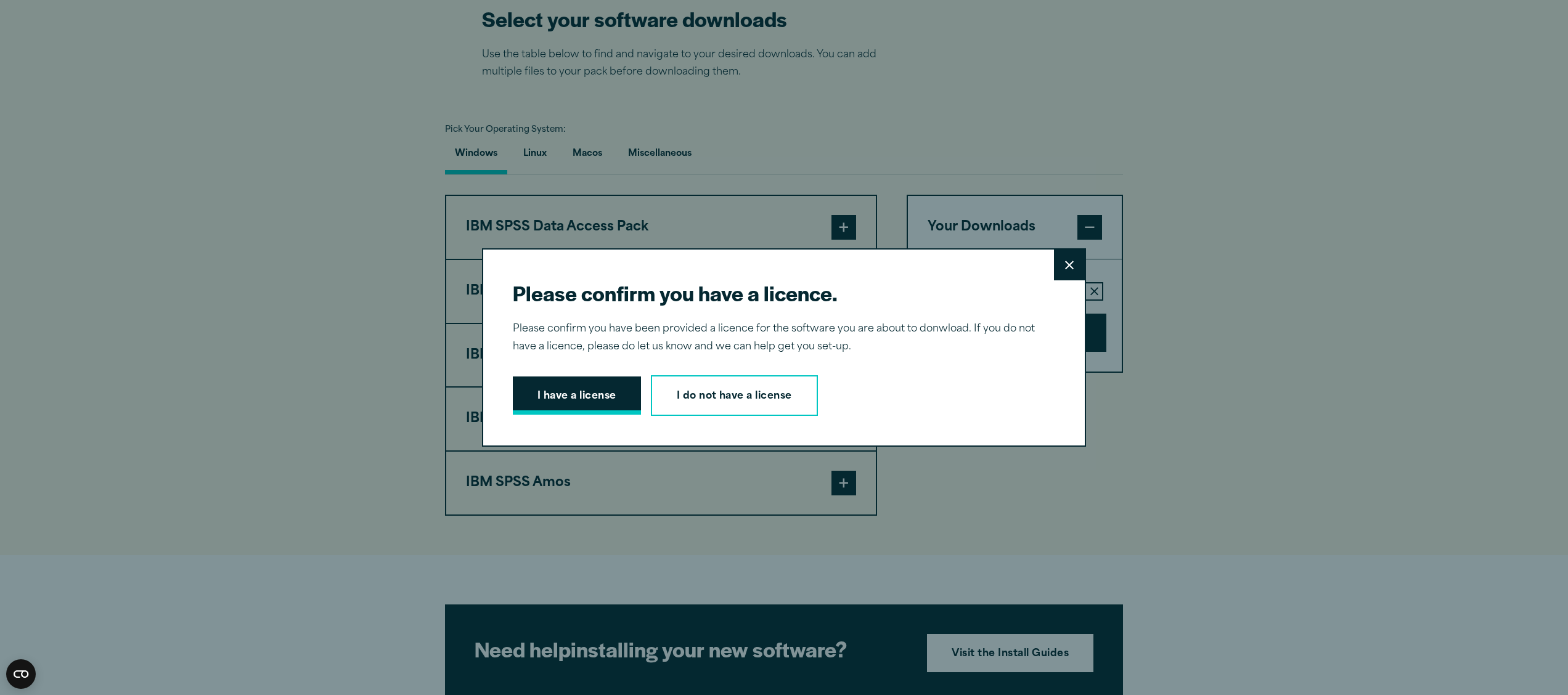
click at [578, 401] on button "I have a license" at bounding box center [577, 395] width 128 height 38
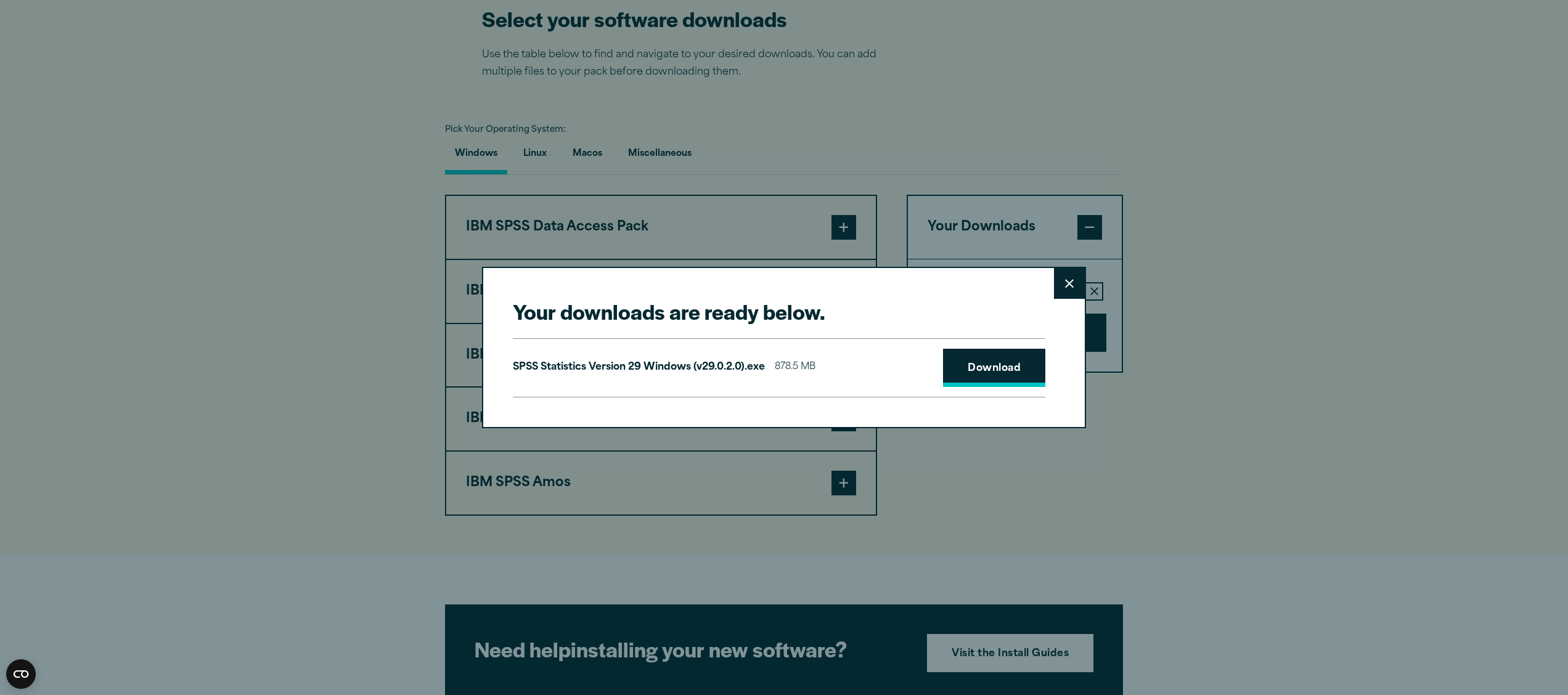
click at [984, 377] on link "Download" at bounding box center [994, 368] width 103 height 38
click at [1487, 104] on div "Your downloads are ready below. Close SPSS Statistics Version 29 Windows (v29.0…" at bounding box center [784, 347] width 1568 height 695
